Goal: Book appointment/travel/reservation

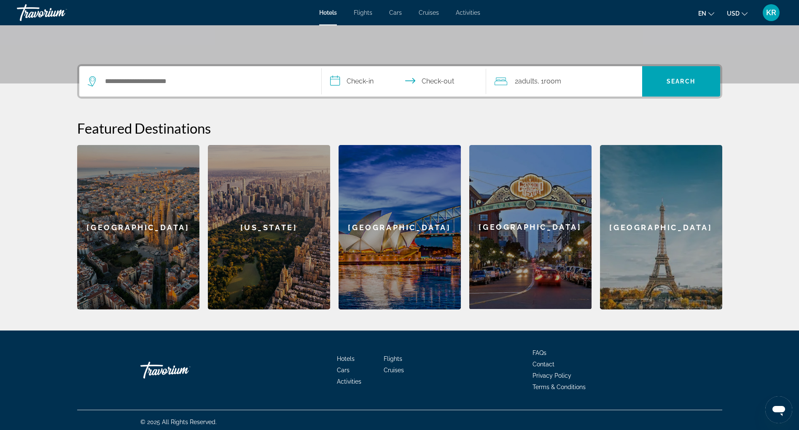
scroll to position [173, 0]
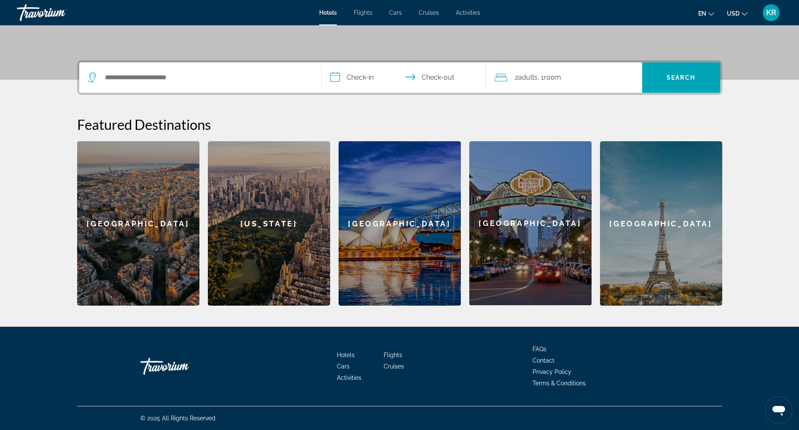
click at [400, 223] on div "[GEOGRAPHIC_DATA]" at bounding box center [399, 223] width 122 height 164
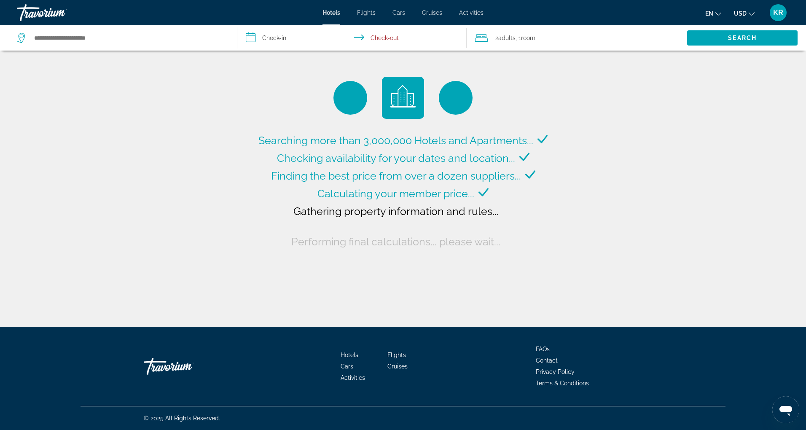
type input "**********"
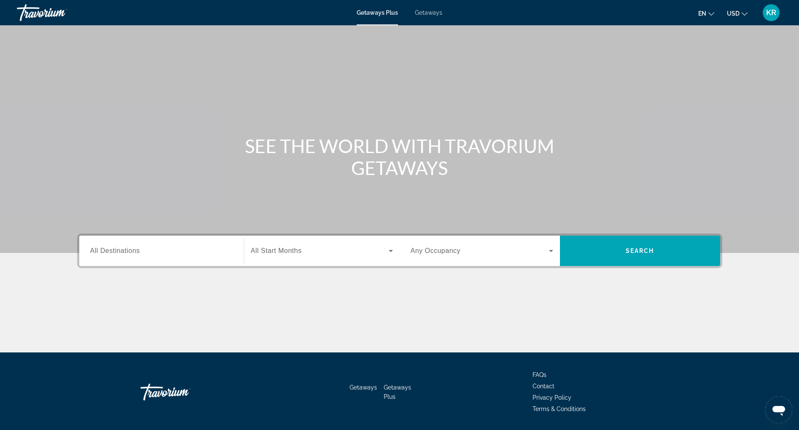
click at [427, 14] on span "Getaways" at bounding box center [428, 12] width 27 height 7
